Goal: Task Accomplishment & Management: Manage account settings

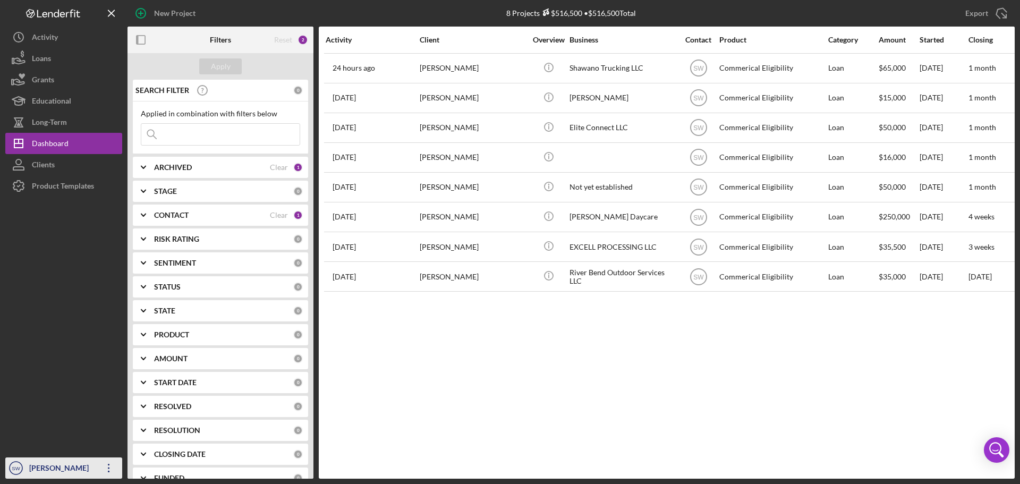
click at [36, 468] on div "[PERSON_NAME]" at bounding box center [61, 470] width 69 height 24
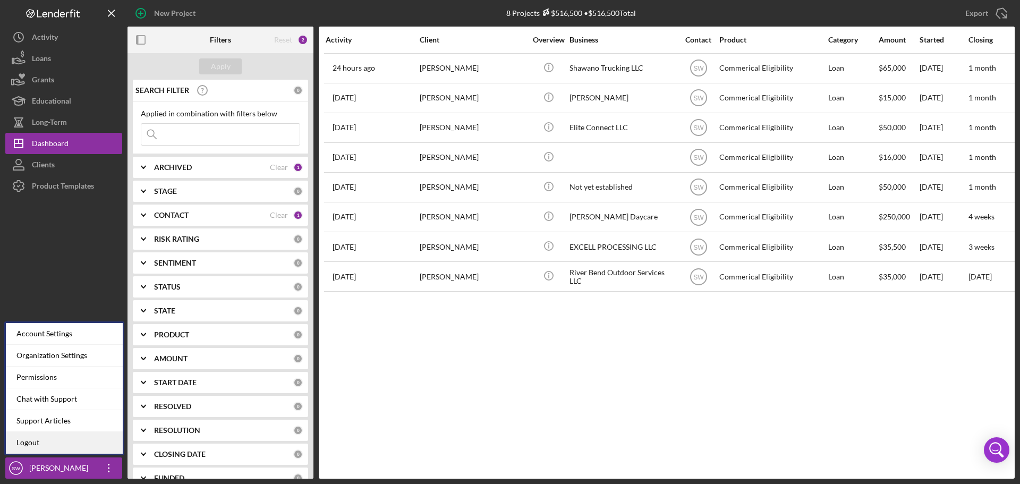
click at [28, 439] on link "Logout" at bounding box center [64, 443] width 117 height 22
